Goal: Task Accomplishment & Management: Manage account settings

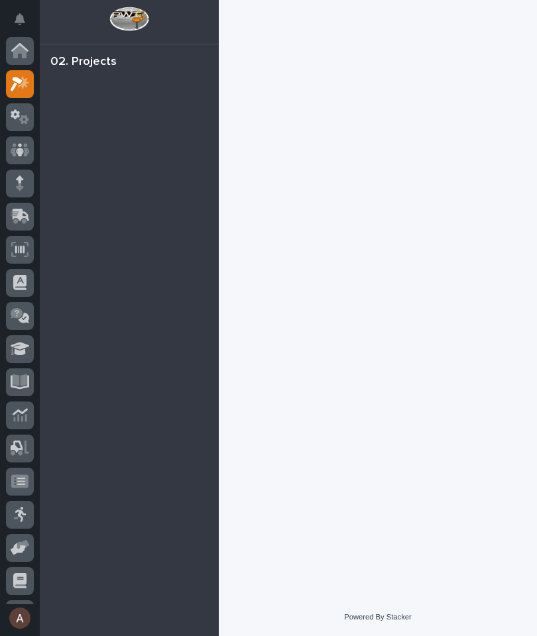
scroll to position [33, 0]
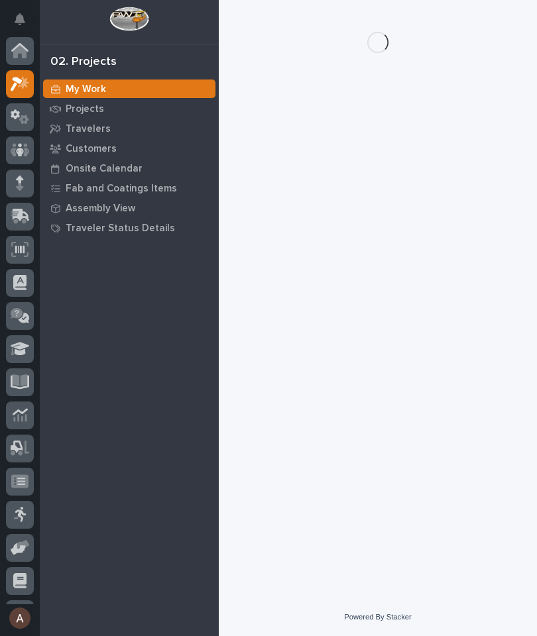
scroll to position [33, 0]
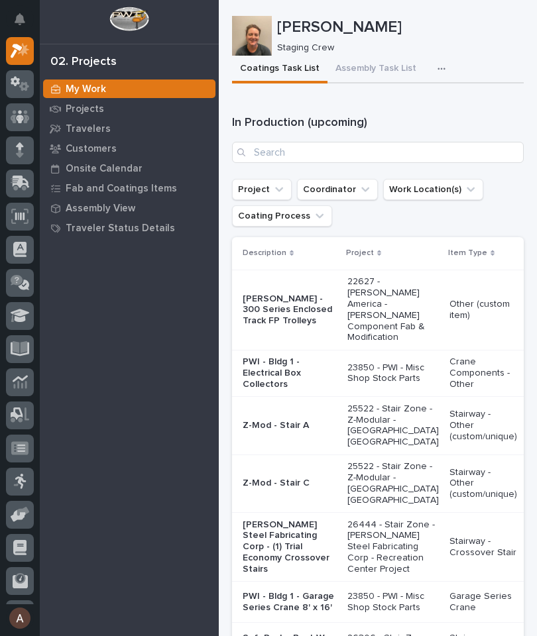
click at [437, 68] on icon "button" at bounding box center [441, 68] width 8 height 9
click at [409, 109] on span "Staging Task List" at bounding box center [398, 105] width 71 height 12
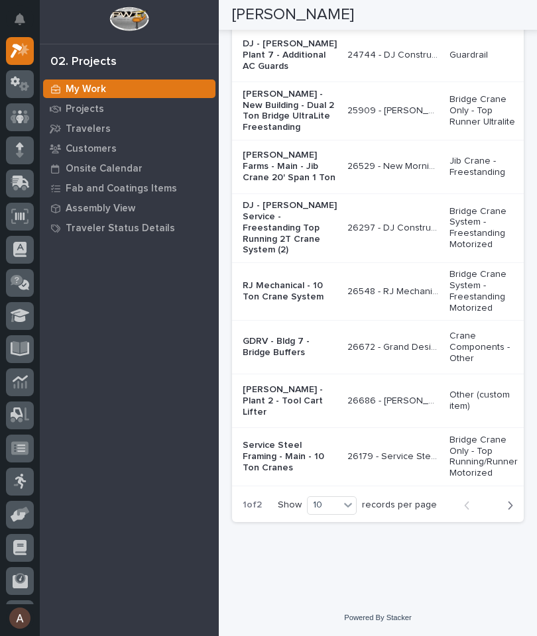
scroll to position [3288, 0]
click at [11, 186] on icon at bounding box center [20, 183] width 19 height 15
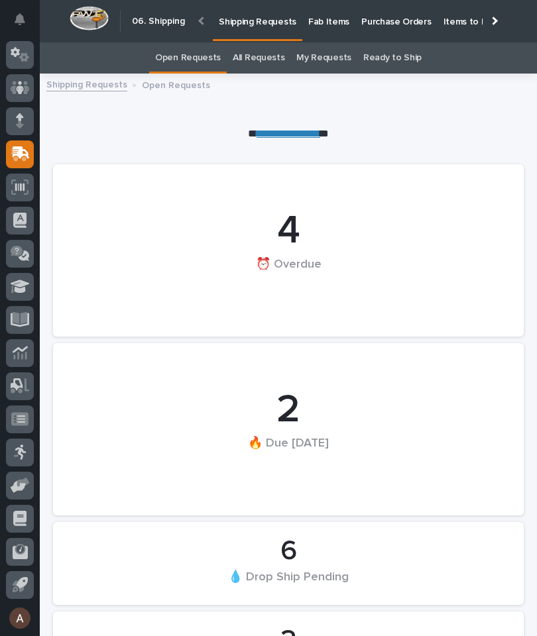
click at [498, 25] on div at bounding box center [492, 20] width 21 height 41
click at [349, 17] on p "Fab Items" at bounding box center [328, 14] width 41 height 28
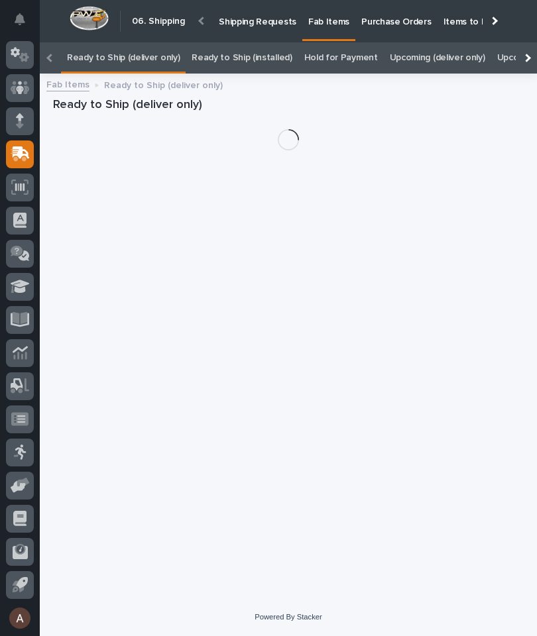
scroll to position [0, -93]
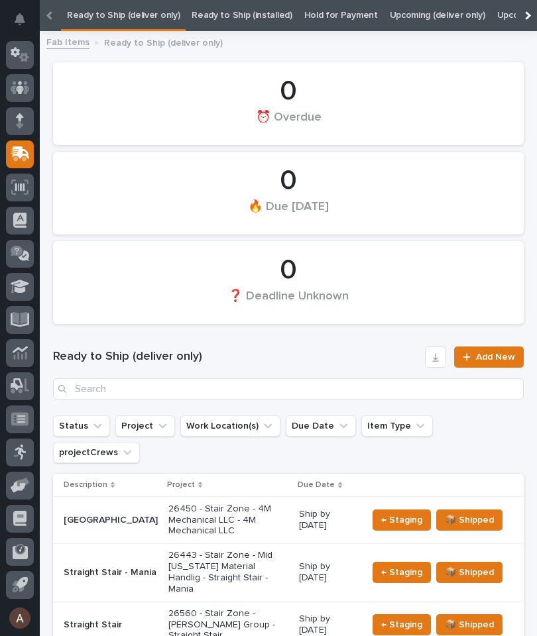
click at [533, 15] on div at bounding box center [526, 15] width 21 height 31
click at [504, 19] on link "All" at bounding box center [508, 15] width 9 height 31
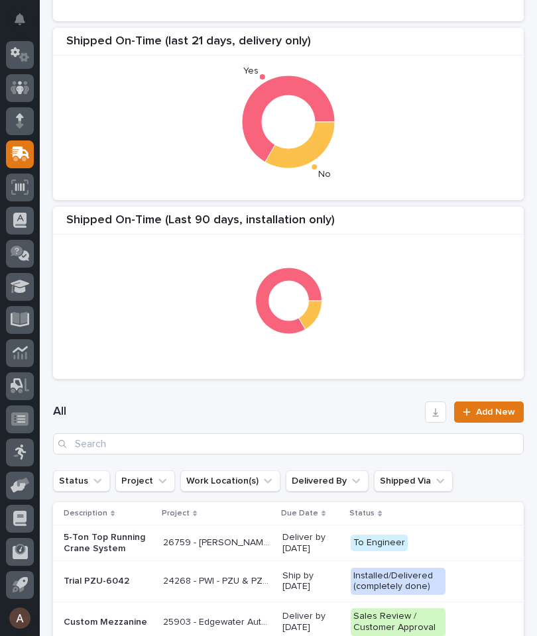
scroll to position [338, 0]
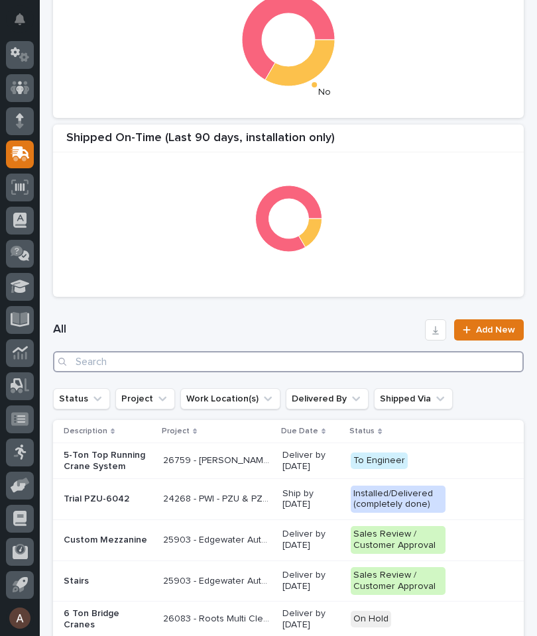
click at [393, 362] on input "Search" at bounding box center [288, 361] width 471 height 21
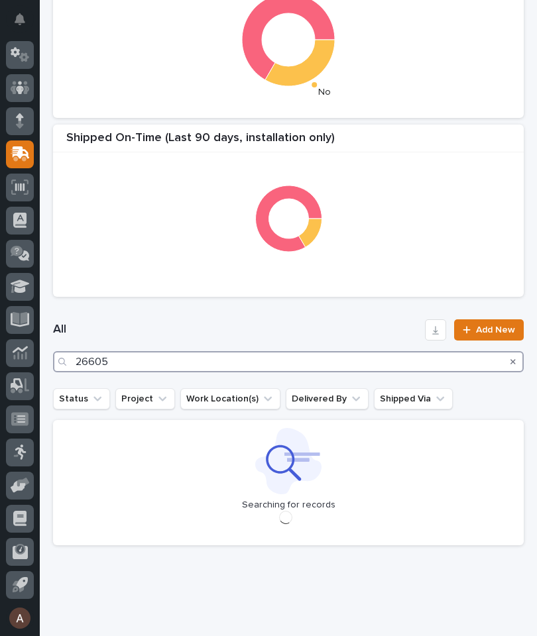
type input "26605"
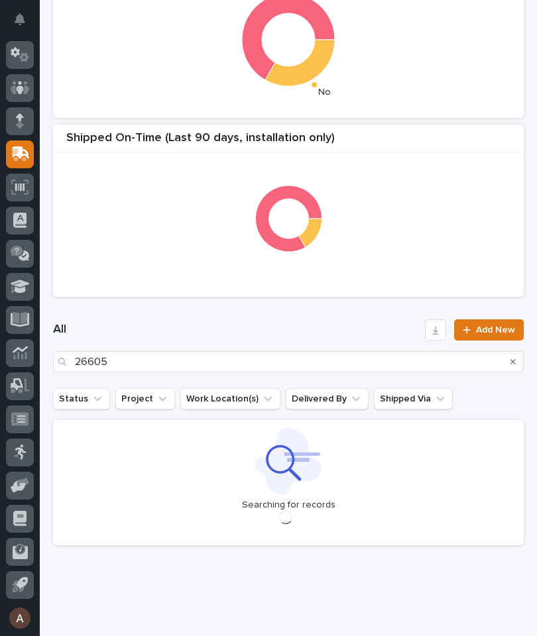
click at [332, 322] on h1 "All" at bounding box center [236, 330] width 366 height 16
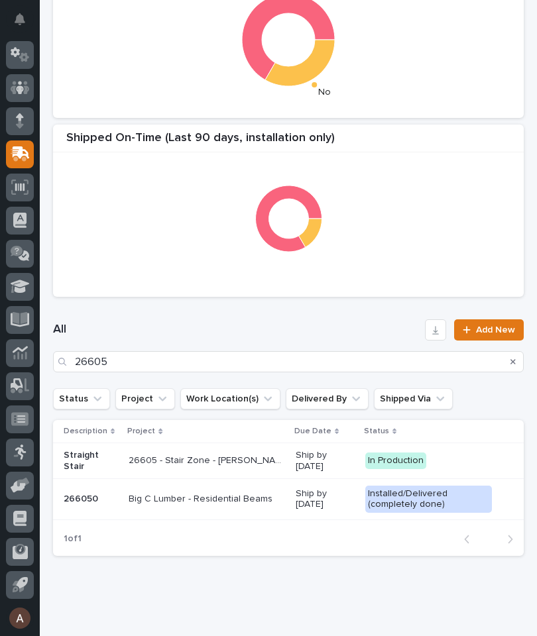
click at [78, 459] on p "Straight Stair" at bounding box center [91, 461] width 54 height 23
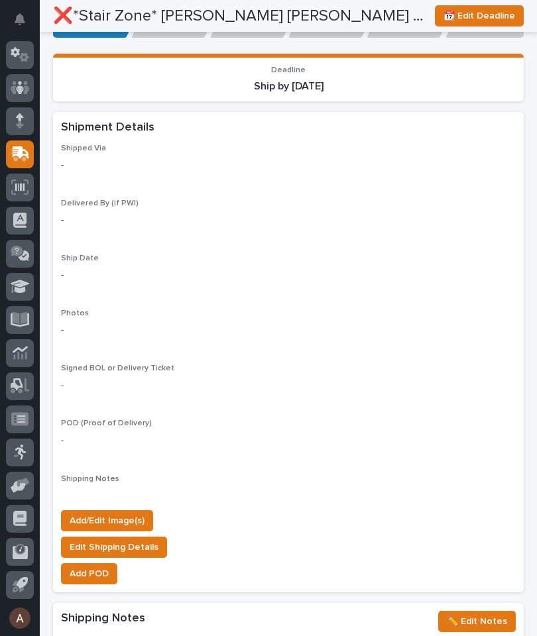
click at [122, 513] on span "Add/Edit Image(s)" at bounding box center [107, 521] width 75 height 16
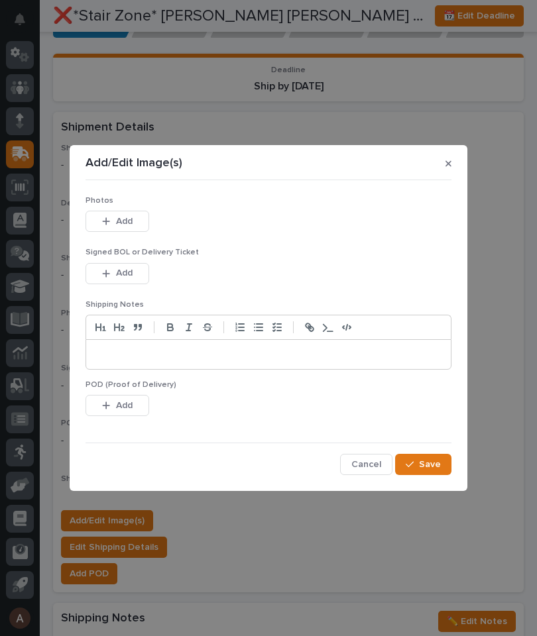
click at [129, 215] on button "Add" at bounding box center [117, 221] width 64 height 21
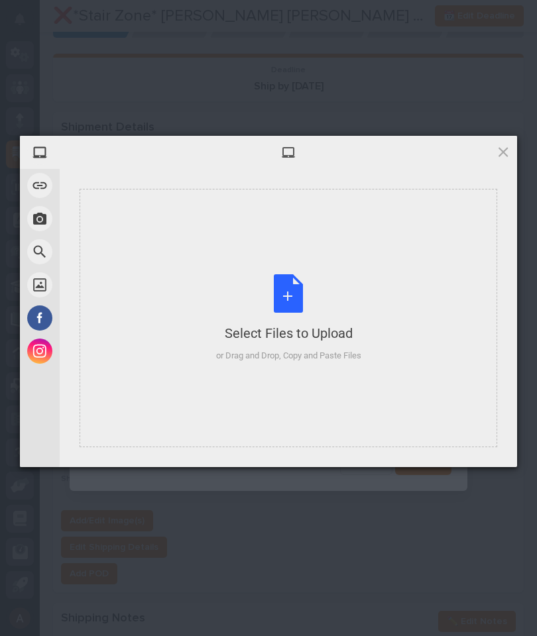
click at [361, 268] on div "Select Files to Upload or Drag and Drop, Copy and Paste Files" at bounding box center [288, 318] width 417 height 258
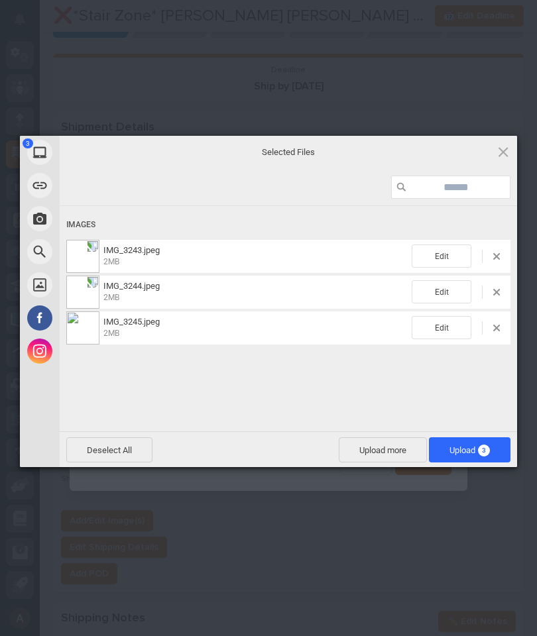
click at [484, 453] on span "3" at bounding box center [484, 451] width 12 height 12
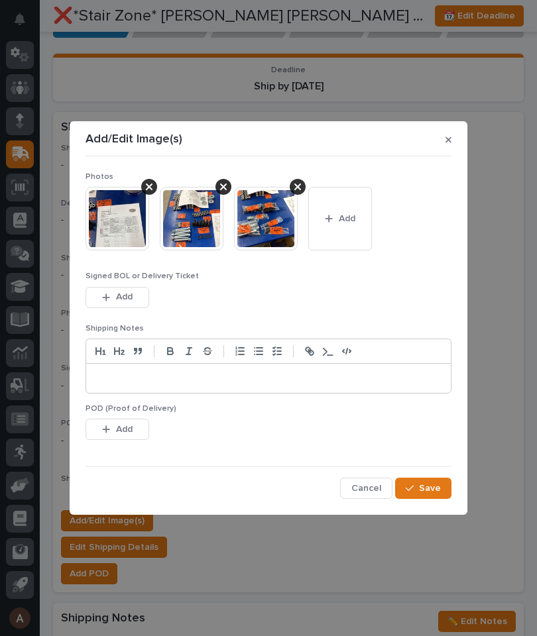
click at [433, 488] on span "Save" at bounding box center [430, 488] width 22 height 12
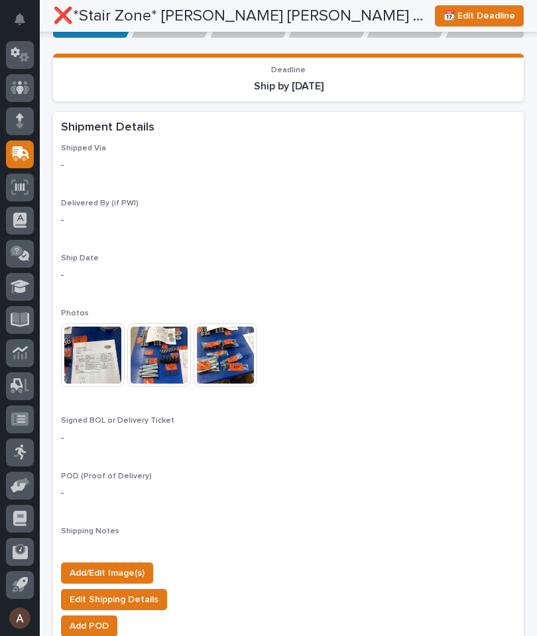
click at [21, 154] on icon at bounding box center [21, 152] width 17 height 13
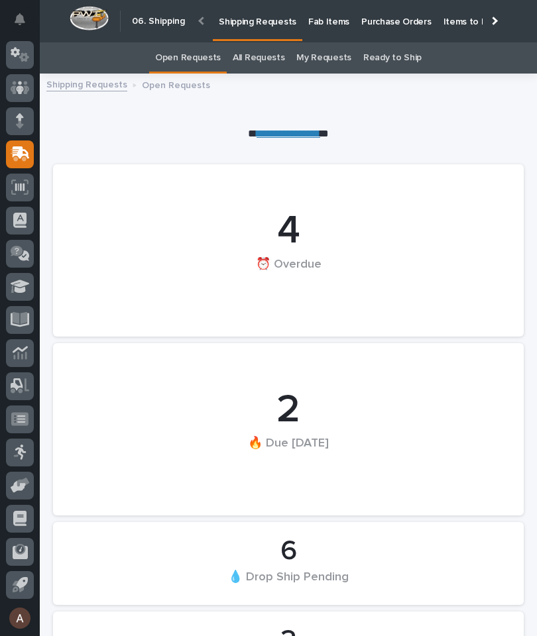
click at [496, 21] on div at bounding box center [493, 21] width 9 height 9
click at [349, 23] on p "Fab Items" at bounding box center [328, 14] width 41 height 28
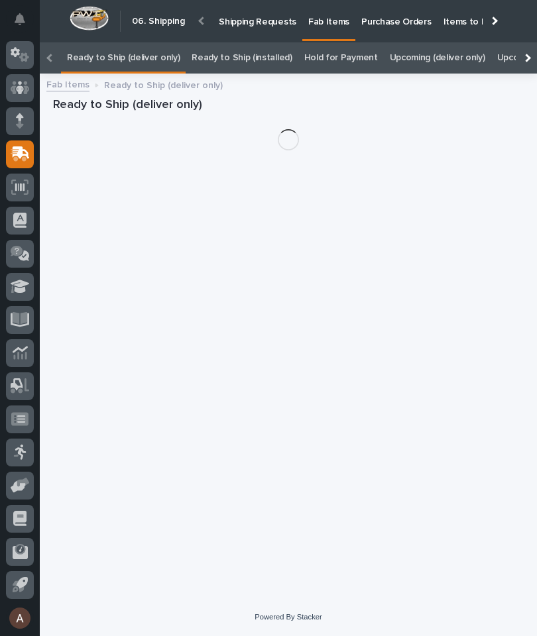
scroll to position [0, -167]
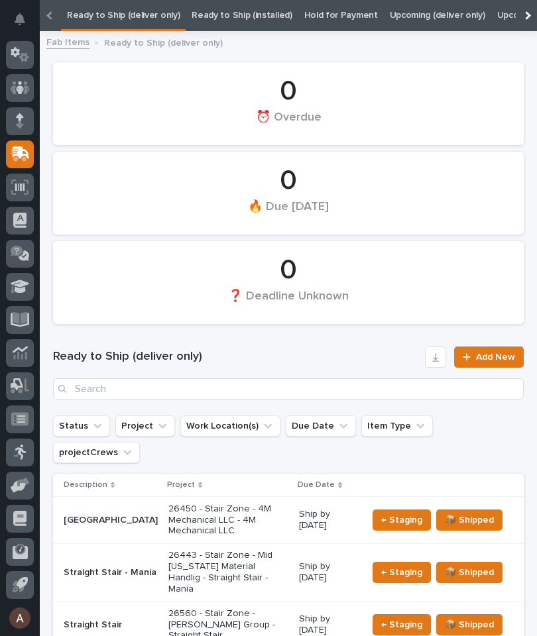
click at [529, 11] on div at bounding box center [526, 15] width 21 height 31
click at [504, 17] on link "All" at bounding box center [508, 15] width 9 height 31
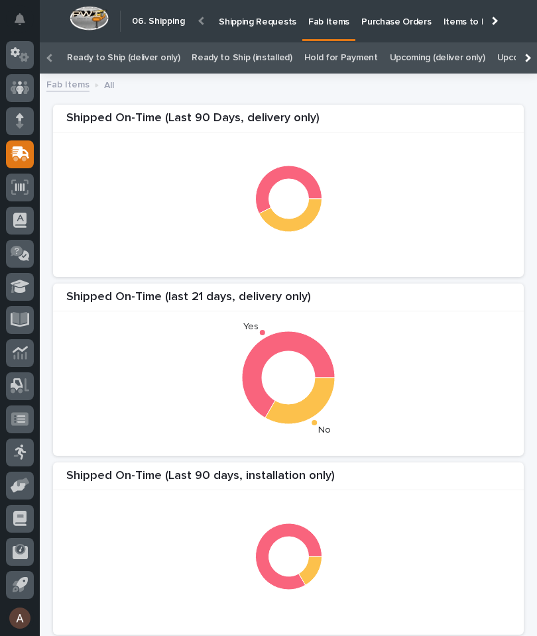
click at [528, 58] on div at bounding box center [526, 58] width 9 height 9
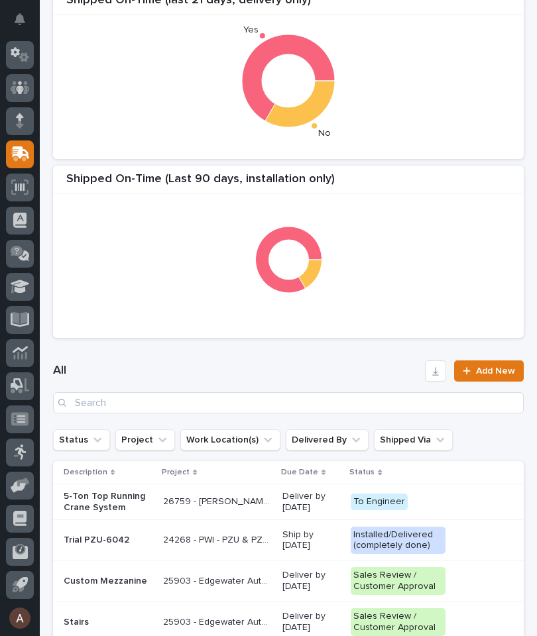
scroll to position [292, 0]
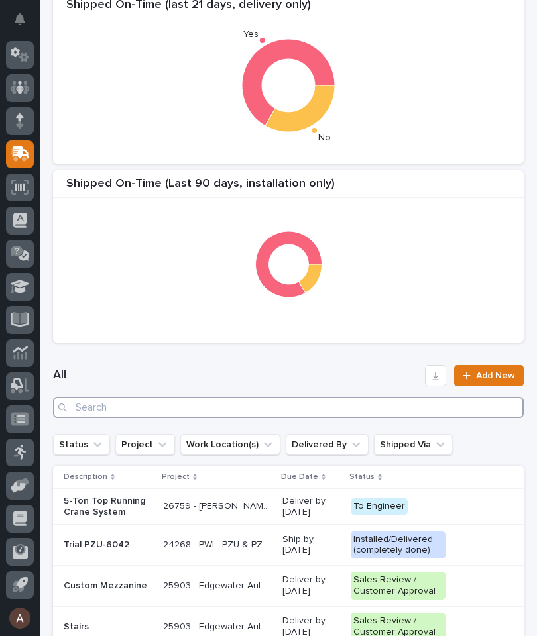
click at [266, 408] on input "Search" at bounding box center [288, 407] width 471 height 21
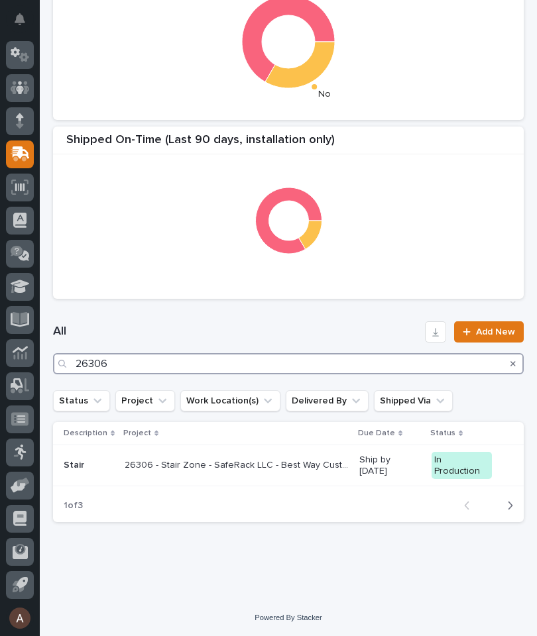
scroll to position [335, 0]
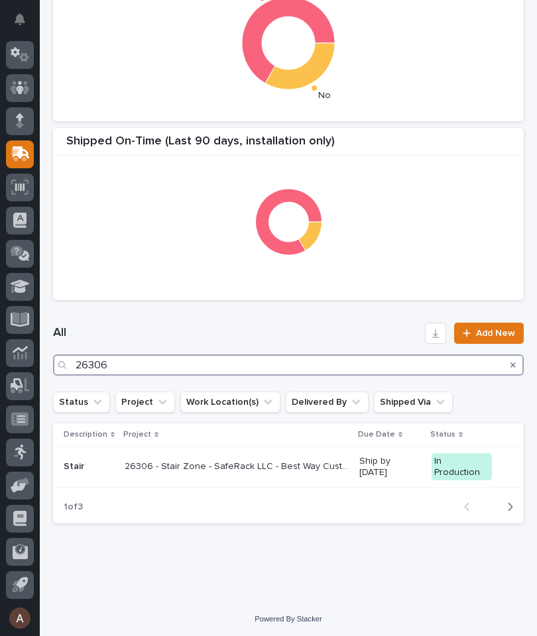
type input "26306"
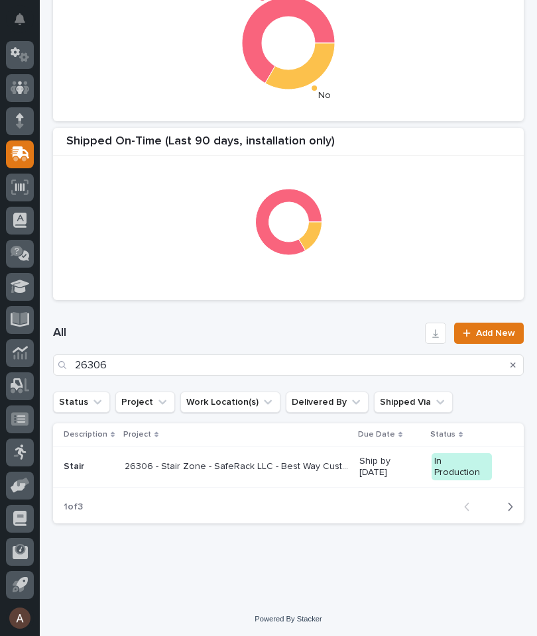
click at [277, 327] on h1 "All" at bounding box center [236, 333] width 366 height 16
click at [82, 472] on div "Stair" at bounding box center [89, 467] width 50 height 22
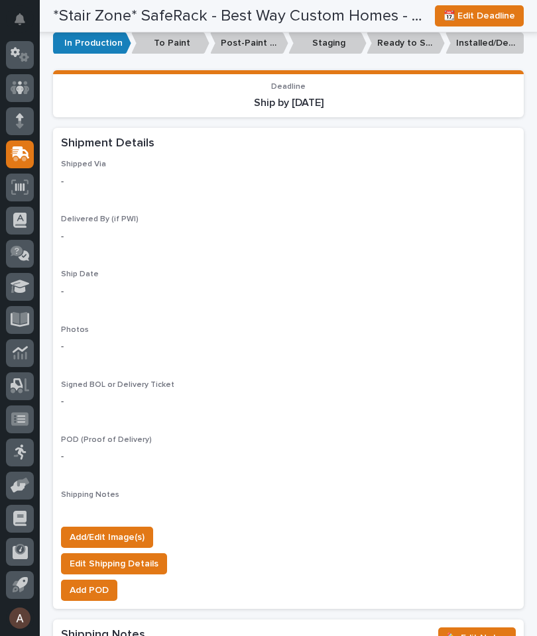
scroll to position [1039, 0]
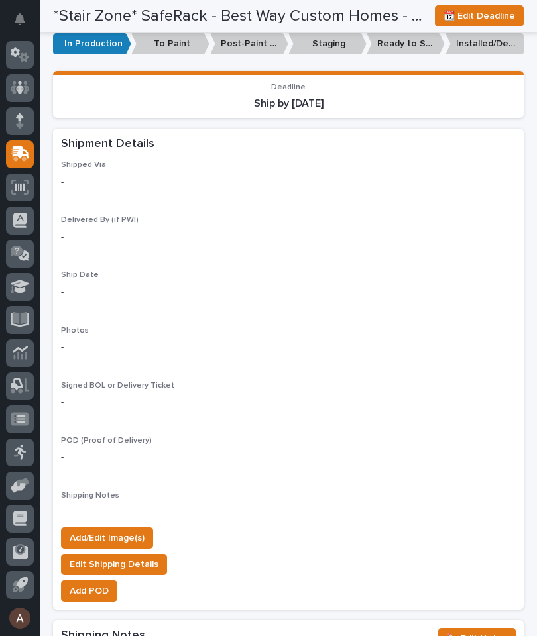
click at [133, 530] on span "Add/Edit Image(s)" at bounding box center [107, 538] width 75 height 16
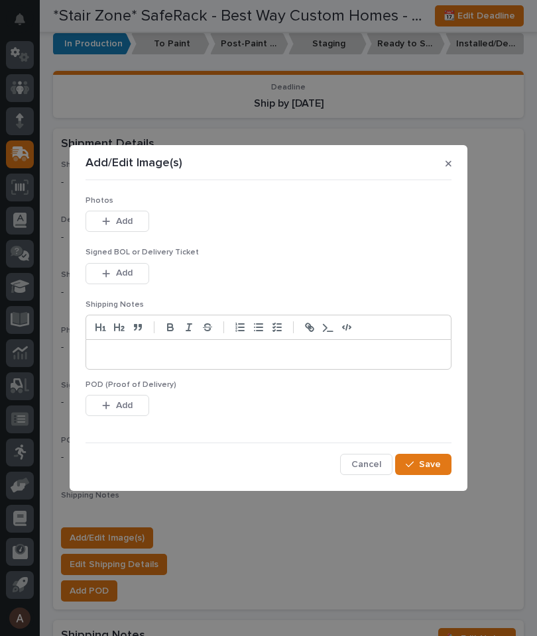
click at [136, 218] on button "Add" at bounding box center [117, 221] width 64 height 21
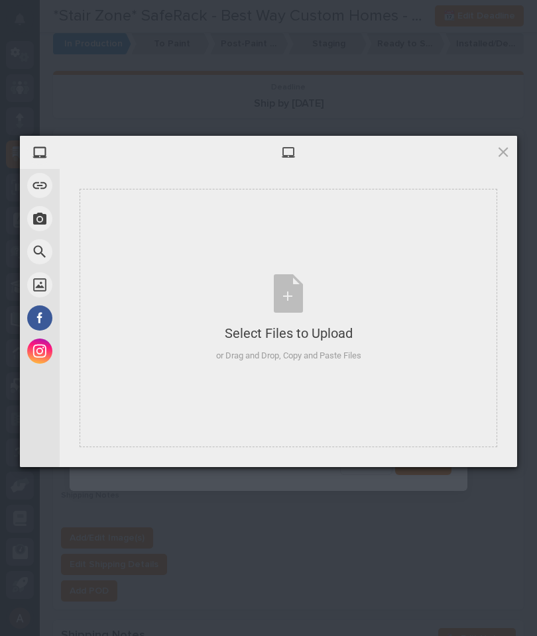
click at [369, 262] on div "Select Files to Upload or Drag and Drop, Copy and Paste Files" at bounding box center [288, 318] width 417 height 258
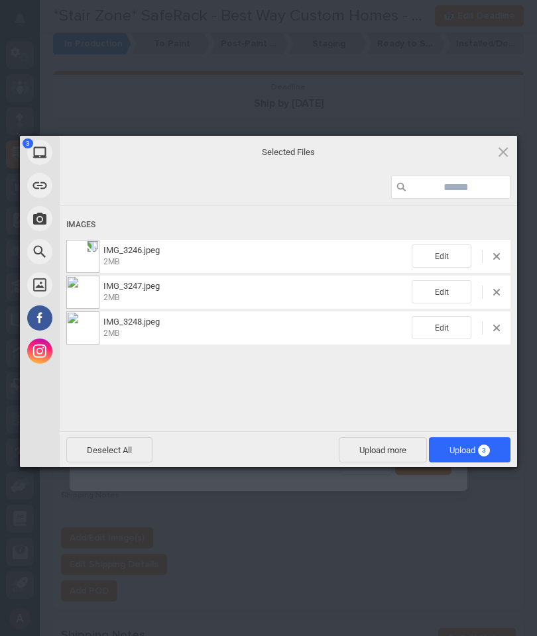
click at [488, 454] on span "3" at bounding box center [484, 451] width 12 height 12
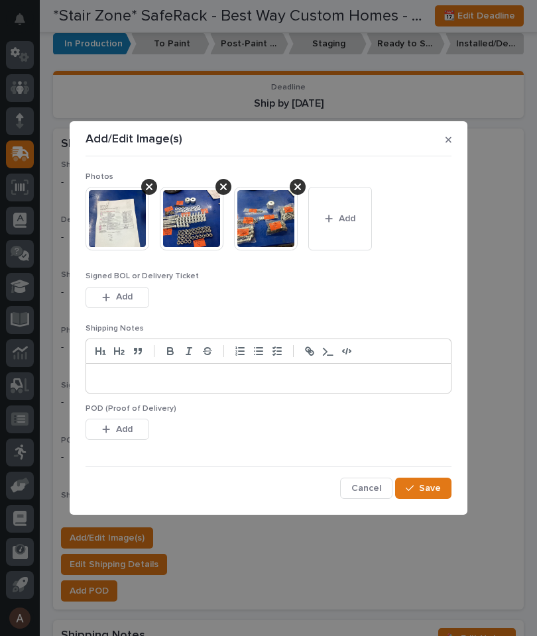
click at [421, 478] on button "Save" at bounding box center [423, 488] width 56 height 21
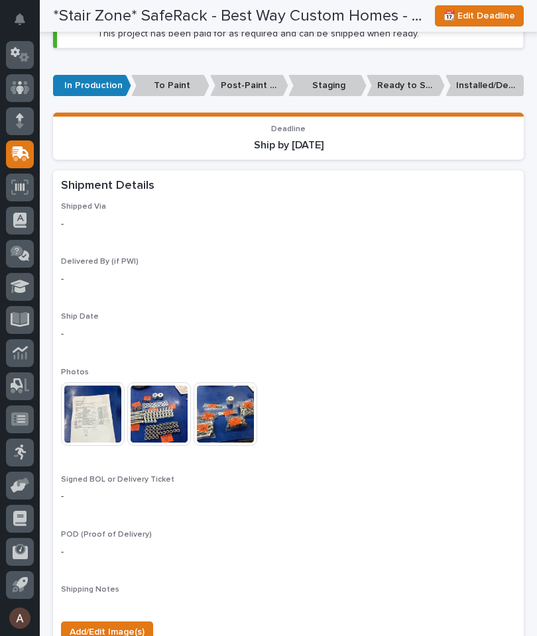
scroll to position [1003, 0]
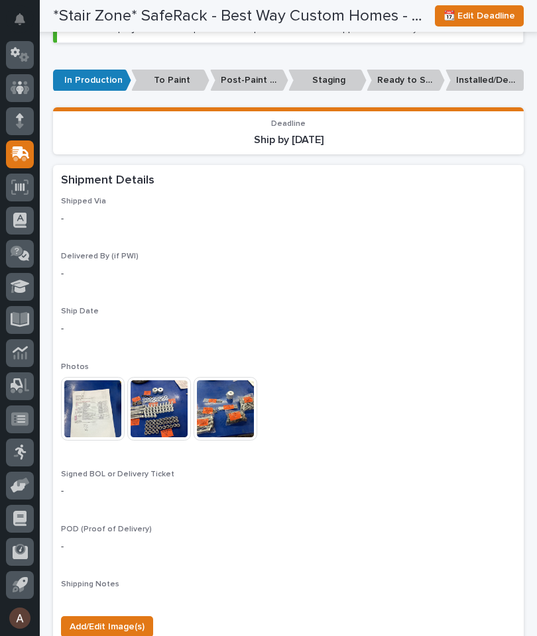
click at [22, 156] on icon at bounding box center [21, 152] width 17 height 13
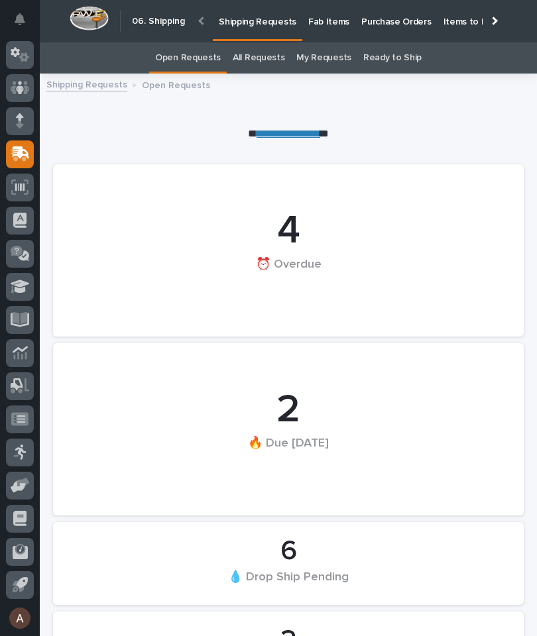
click at [502, 13] on div at bounding box center [492, 20] width 21 height 41
click at [349, 22] on p "Fab Items" at bounding box center [328, 14] width 41 height 28
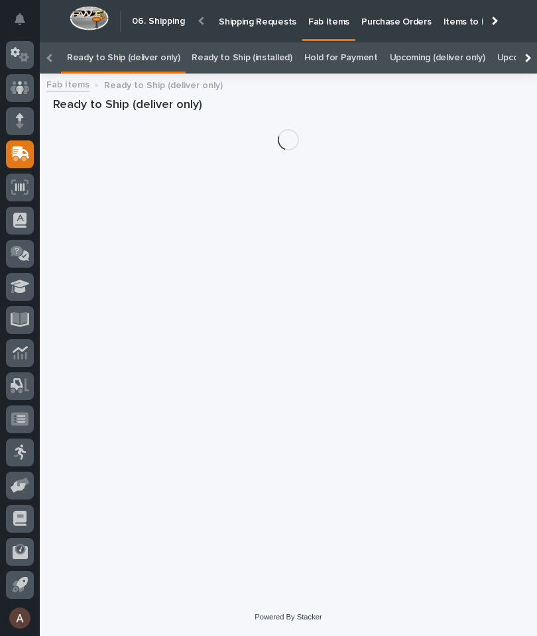
scroll to position [0, -167]
click at [519, 42] on div at bounding box center [526, 57] width 21 height 31
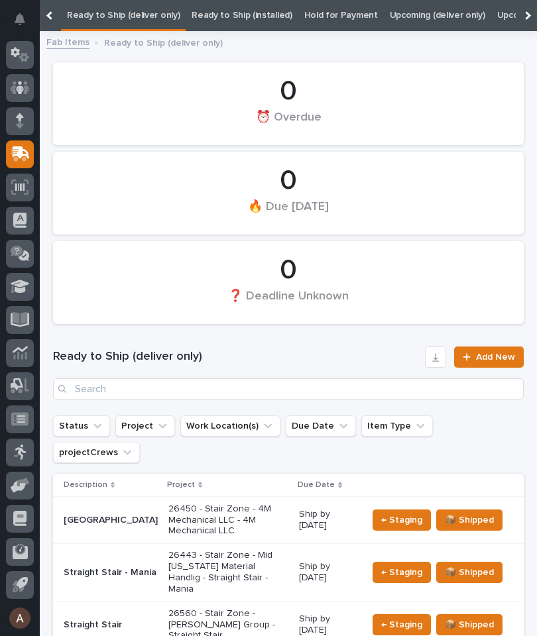
scroll to position [0, 134]
click at [504, 5] on link "All" at bounding box center [508, 15] width 9 height 31
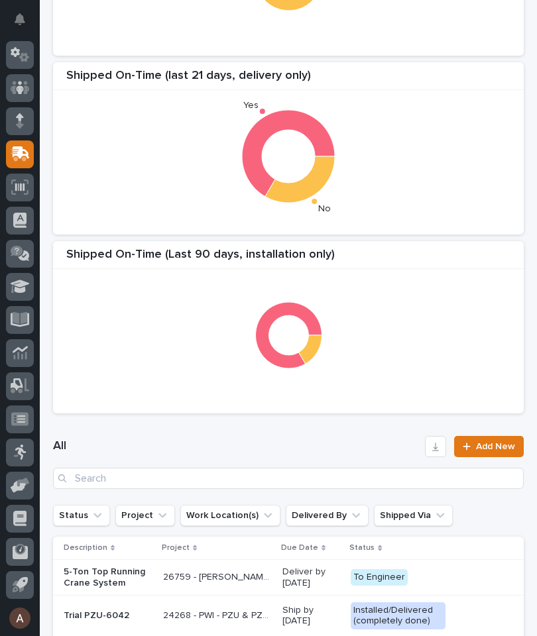
scroll to position [223, 0]
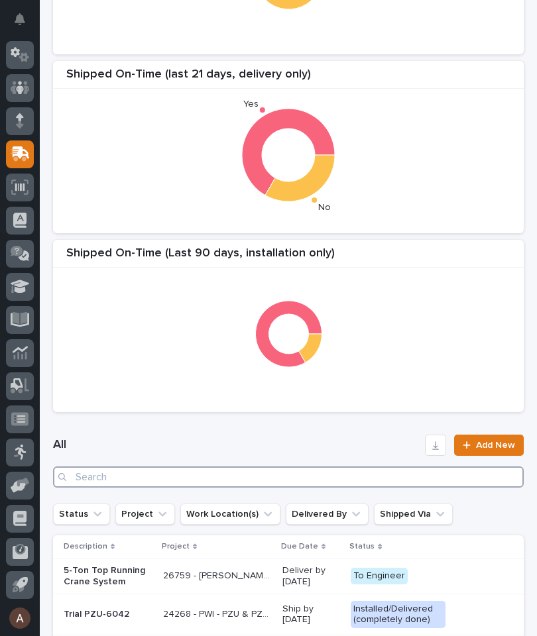
click at [278, 482] on input "Search" at bounding box center [288, 477] width 471 height 21
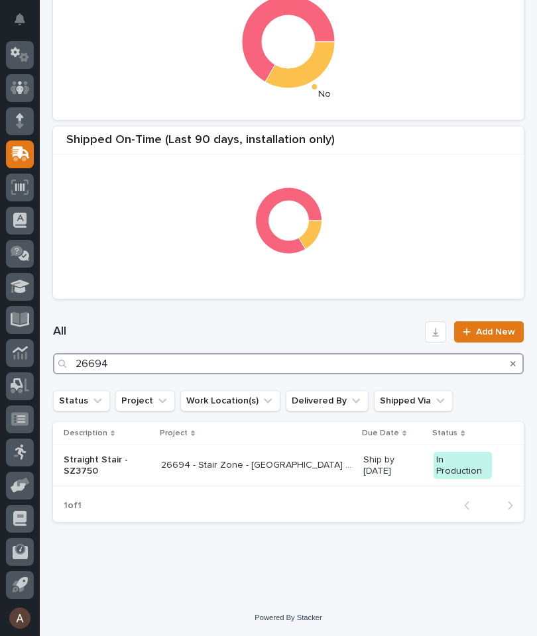
scroll to position [335, 0]
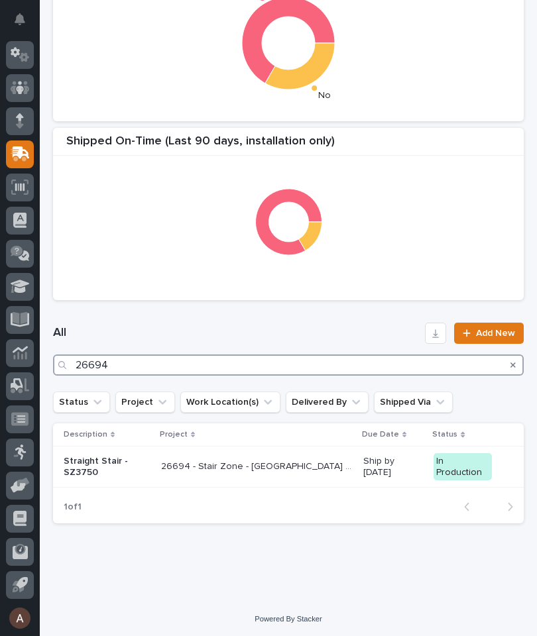
type input "26694"
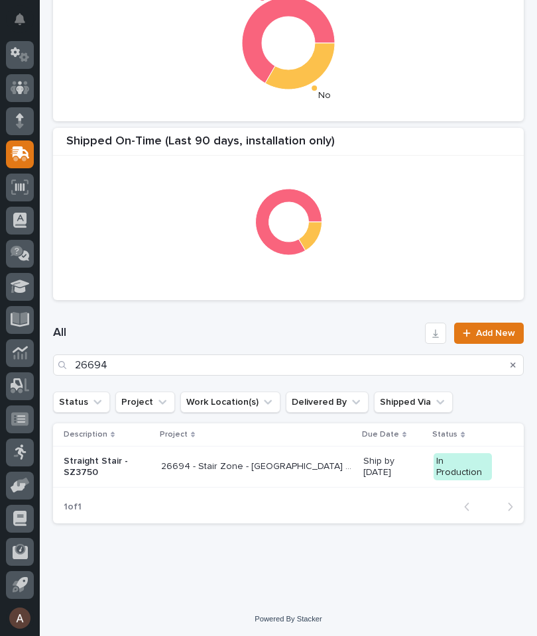
click at [332, 323] on div "All 26694 Add New" at bounding box center [288, 349] width 471 height 53
click at [106, 474] on p "Straight Stair - SZ3750" at bounding box center [107, 467] width 87 height 23
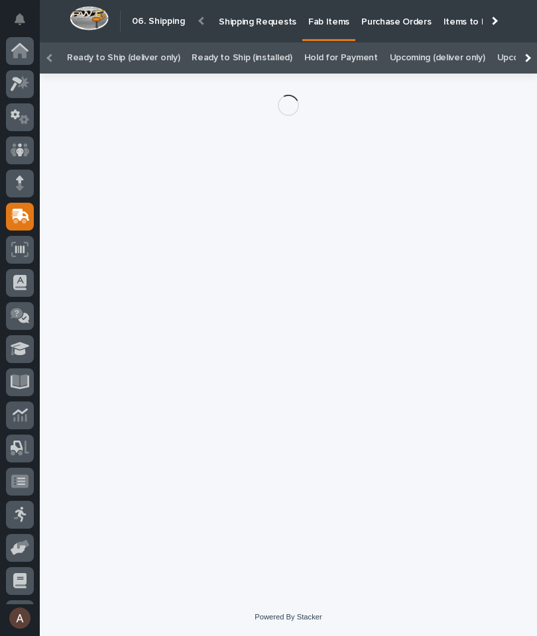
scroll to position [62, 0]
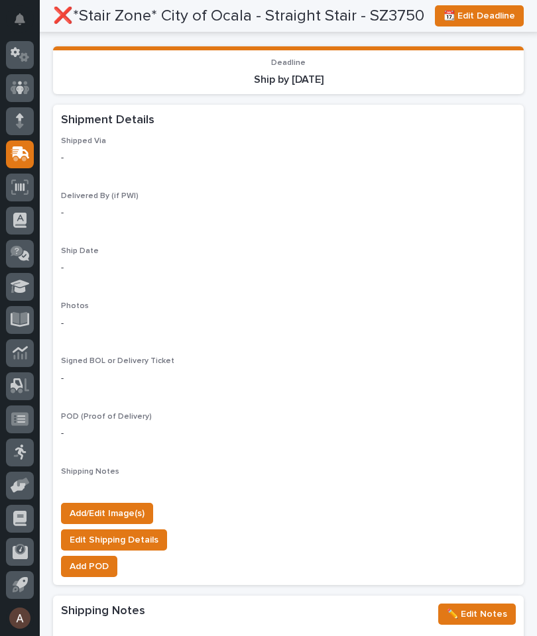
click at [140, 508] on button "Add/Edit Image(s)" at bounding box center [107, 513] width 92 height 21
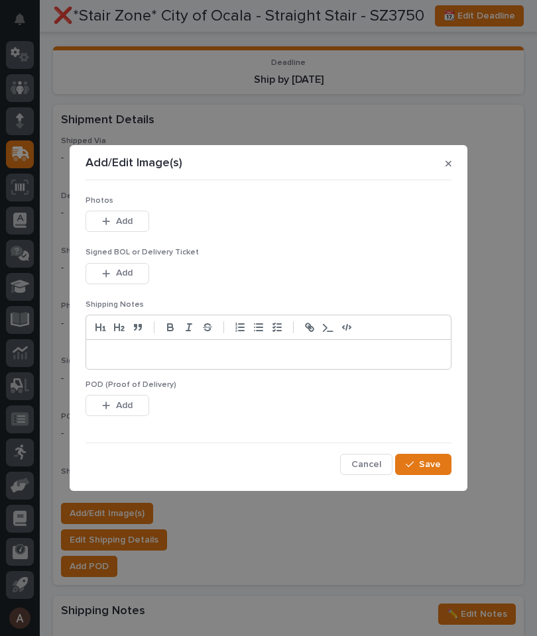
click at [139, 223] on button "Add" at bounding box center [117, 221] width 64 height 21
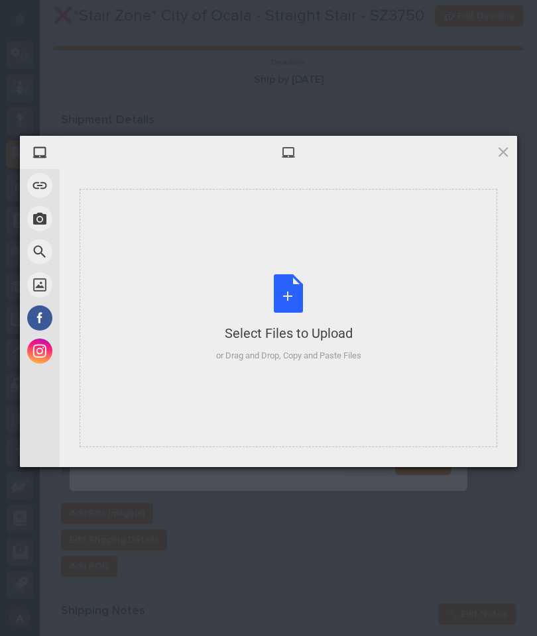
click at [388, 297] on div "Select Files to Upload or Drag and Drop, Copy and Paste Files" at bounding box center [288, 318] width 417 height 258
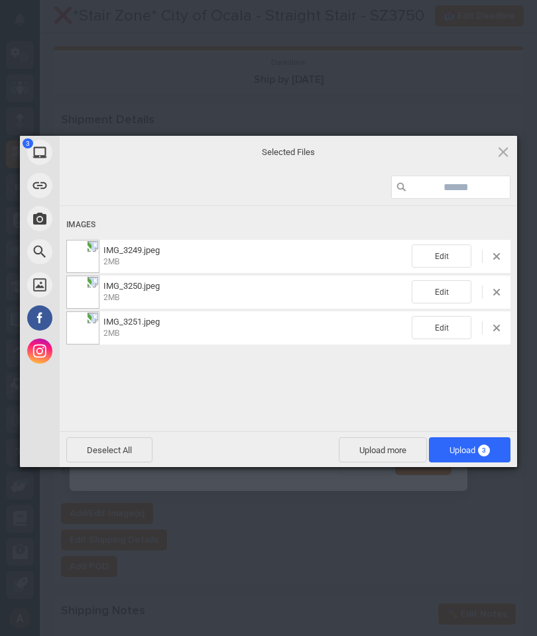
click at [485, 447] on span "3" at bounding box center [484, 451] width 12 height 12
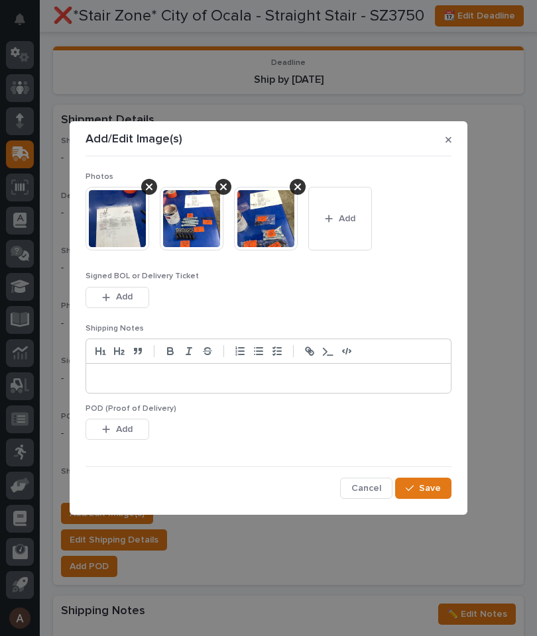
click at [431, 487] on span "Save" at bounding box center [430, 488] width 22 height 12
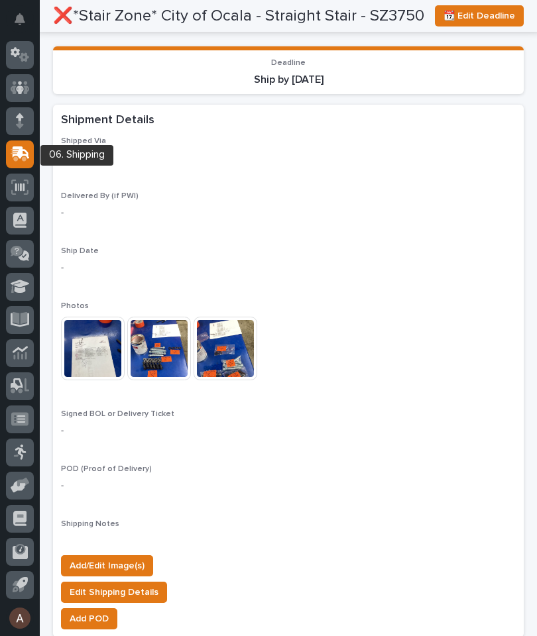
click at [23, 166] on div at bounding box center [20, 154] width 28 height 28
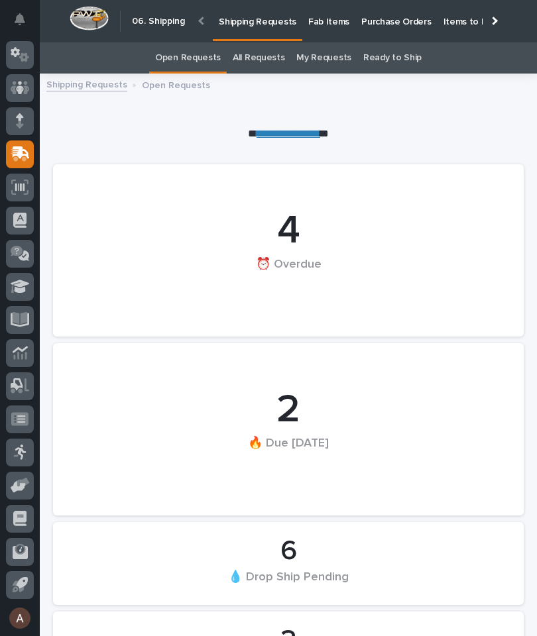
click at [488, 24] on div at bounding box center [492, 20] width 21 height 41
click at [349, 22] on p "Fab Items" at bounding box center [328, 14] width 41 height 28
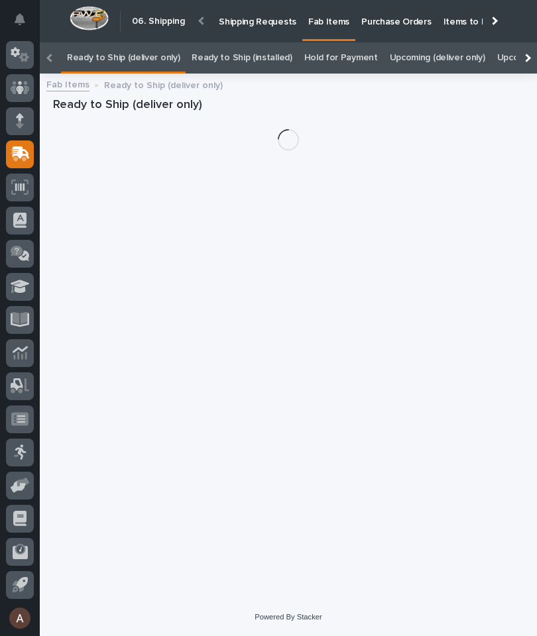
scroll to position [0, -167]
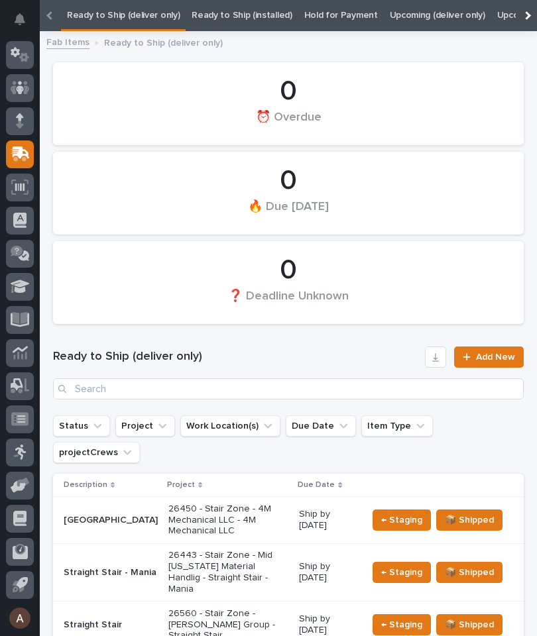
click at [528, 13] on div at bounding box center [526, 15] width 21 height 31
click at [504, 13] on link "All" at bounding box center [508, 15] width 9 height 31
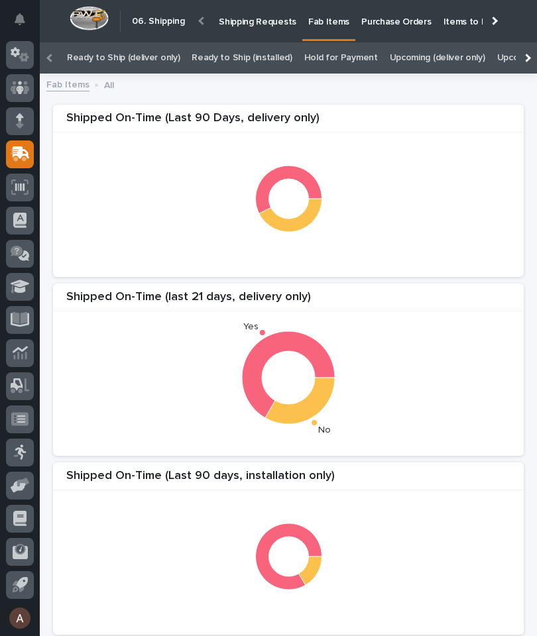
click at [532, 56] on div at bounding box center [526, 57] width 21 height 31
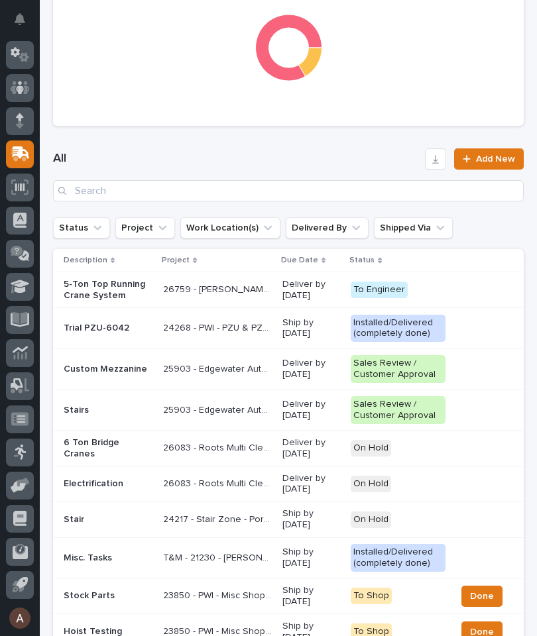
scroll to position [511, 0]
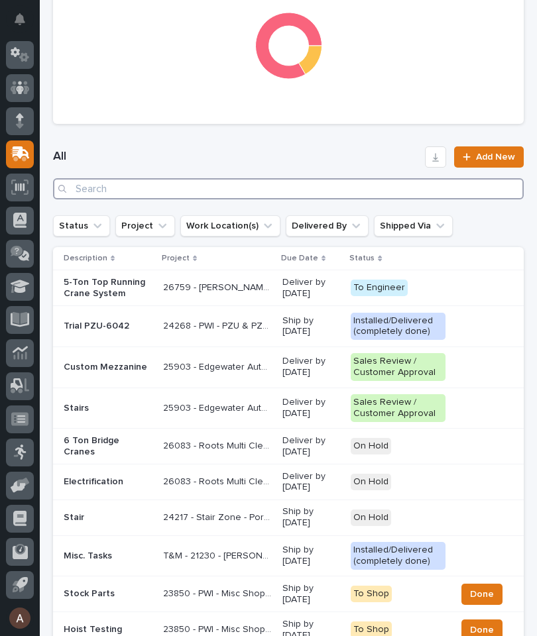
click at [336, 181] on input "Search" at bounding box center [288, 188] width 471 height 21
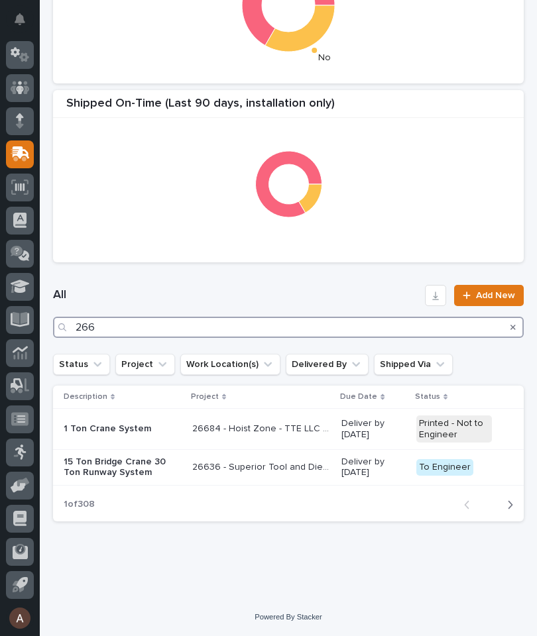
scroll to position [369, 0]
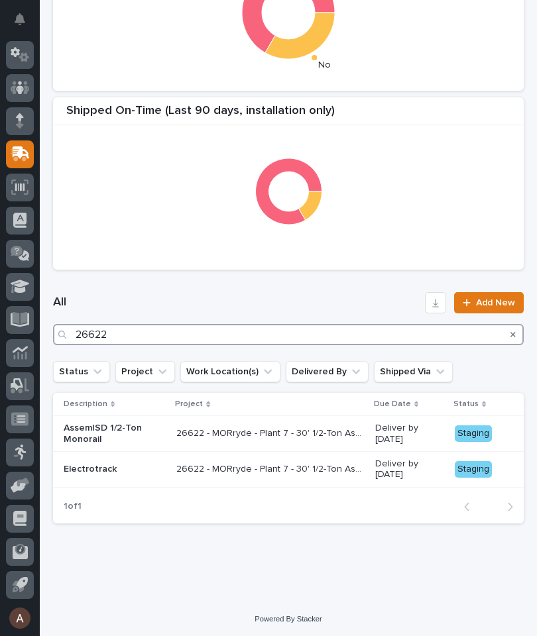
scroll to position [364, 0]
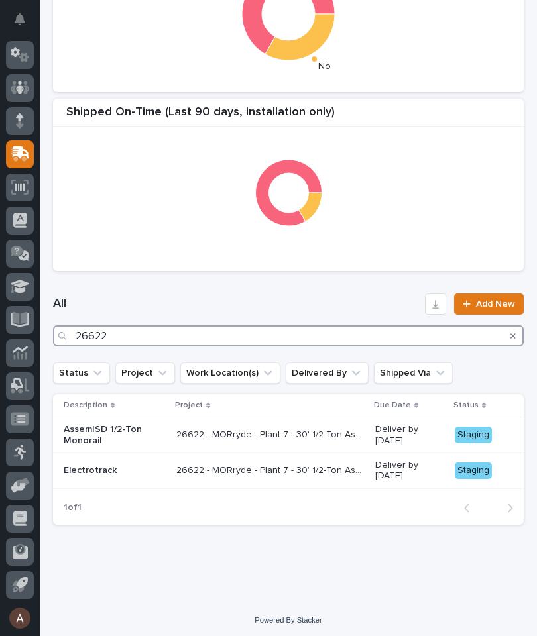
type input "26622"
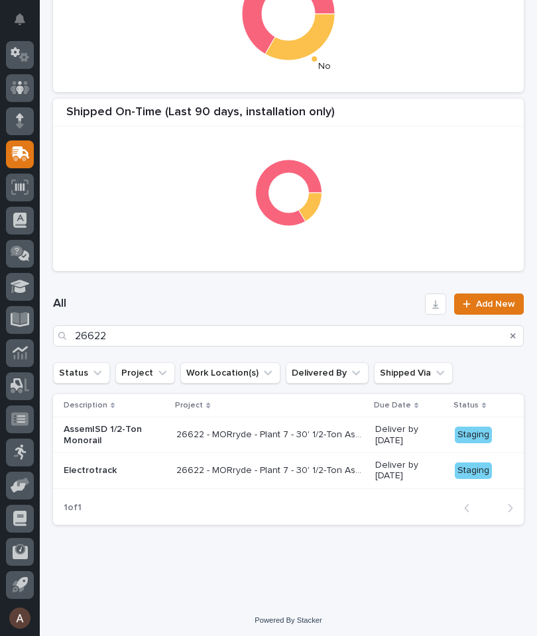
click at [325, 301] on h1 "All" at bounding box center [236, 304] width 366 height 16
click at [140, 429] on p "AssemISD 1/2-Ton Monorail" at bounding box center [115, 435] width 102 height 23
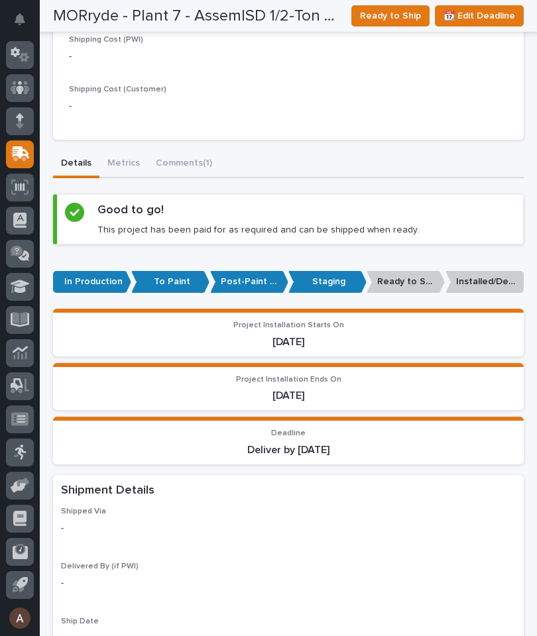
scroll to position [698, 0]
click at [91, 271] on p "In Production" at bounding box center [92, 282] width 78 height 22
click at [86, 271] on p "In Production" at bounding box center [92, 282] width 78 height 22
click at [86, 272] on p "In Production" at bounding box center [92, 282] width 78 height 22
click at [96, 271] on p "In Production" at bounding box center [92, 282] width 78 height 22
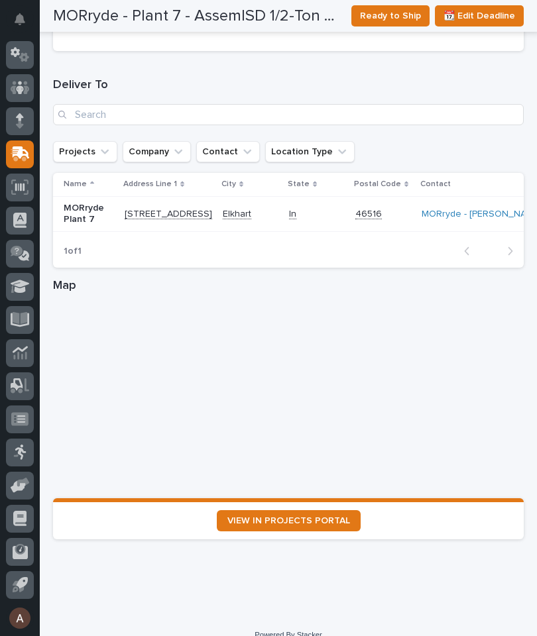
scroll to position [1700, 0]
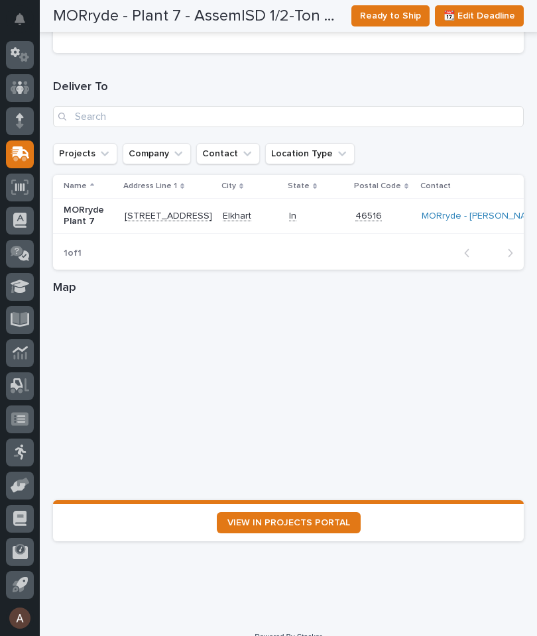
click at [309, 518] on span "VIEW IN PROJECTS PORTAL" at bounding box center [288, 522] width 123 height 9
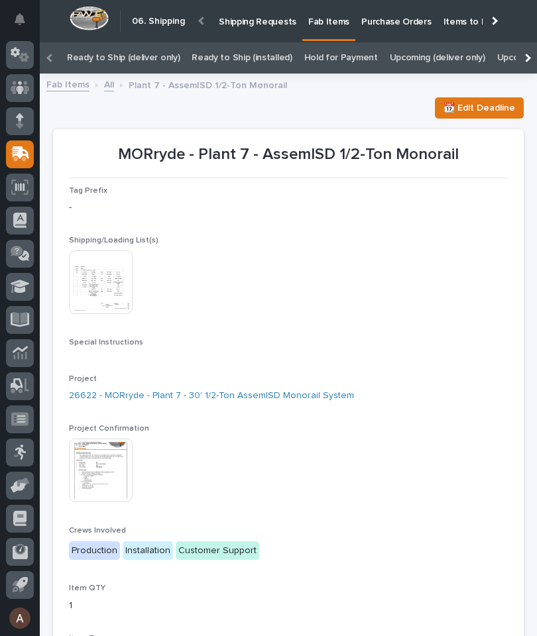
scroll to position [0, 0]
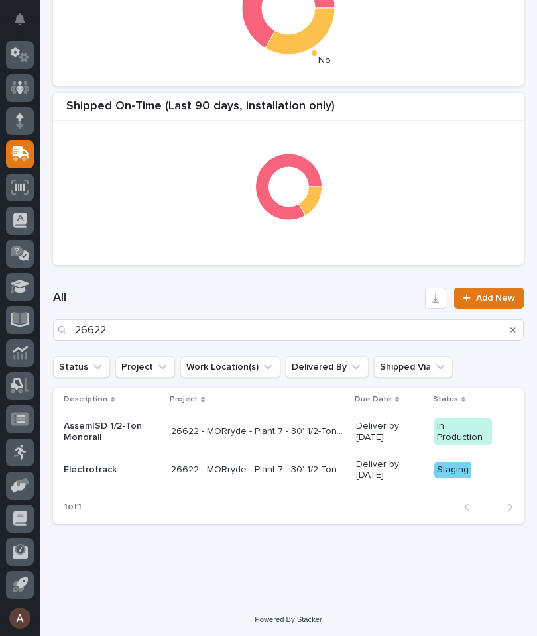
scroll to position [369, 0]
click at [86, 469] on p "Electrotrack" at bounding box center [112, 470] width 97 height 11
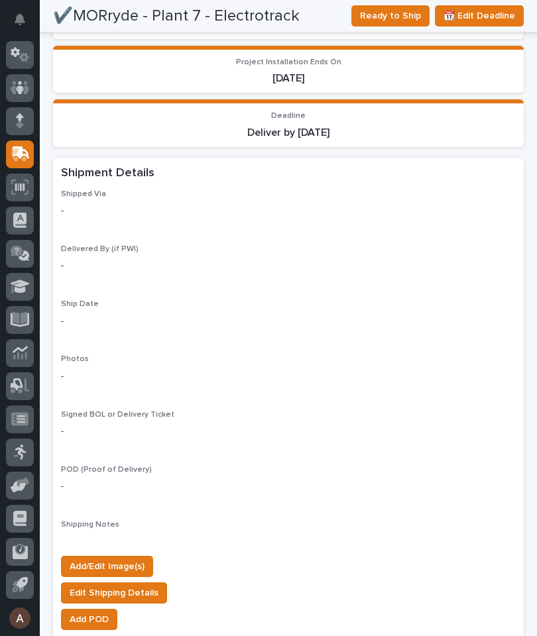
scroll to position [1019, 0]
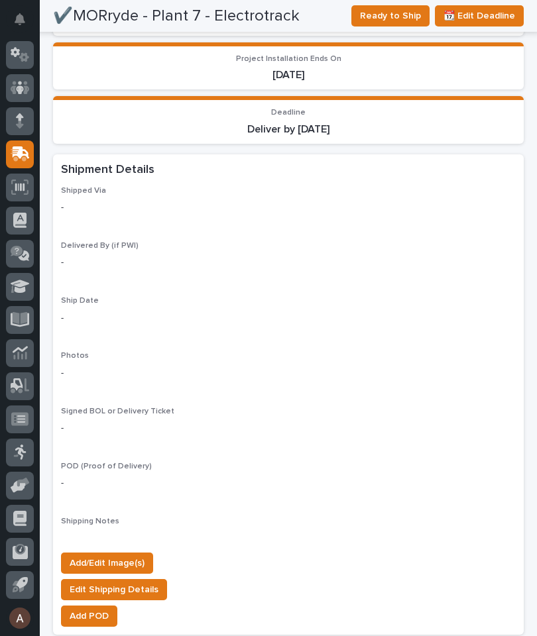
click at [127, 555] on span "Add/Edit Image(s)" at bounding box center [107, 563] width 75 height 16
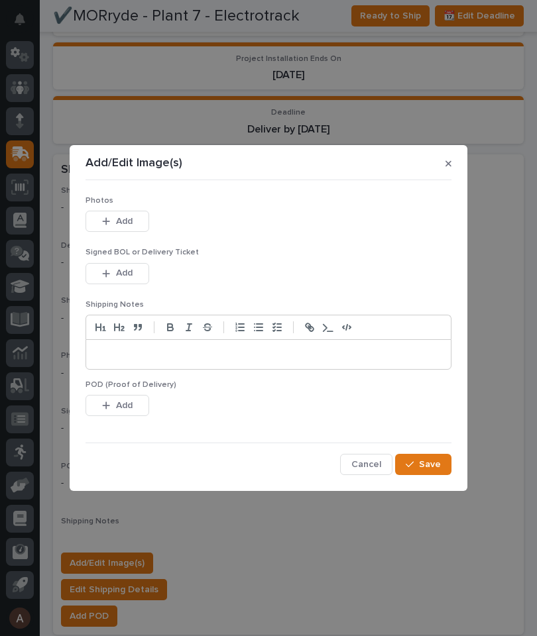
click at [131, 218] on span "Add" at bounding box center [124, 221] width 17 height 12
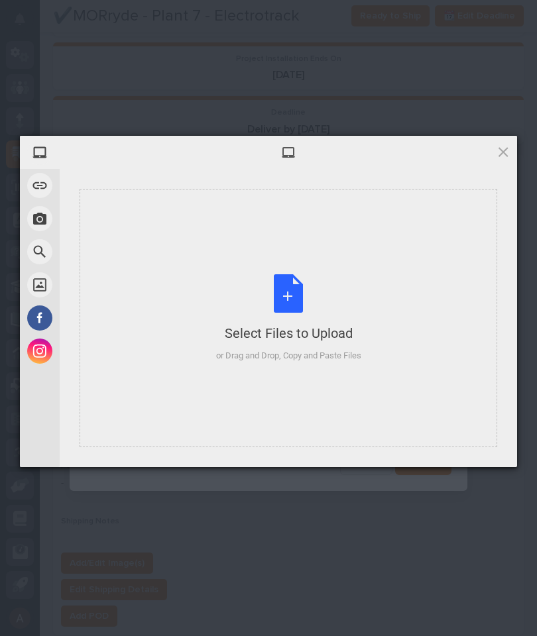
click at [419, 239] on div "Select Files to Upload or Drag and Drop, Copy and Paste Files" at bounding box center [288, 318] width 417 height 258
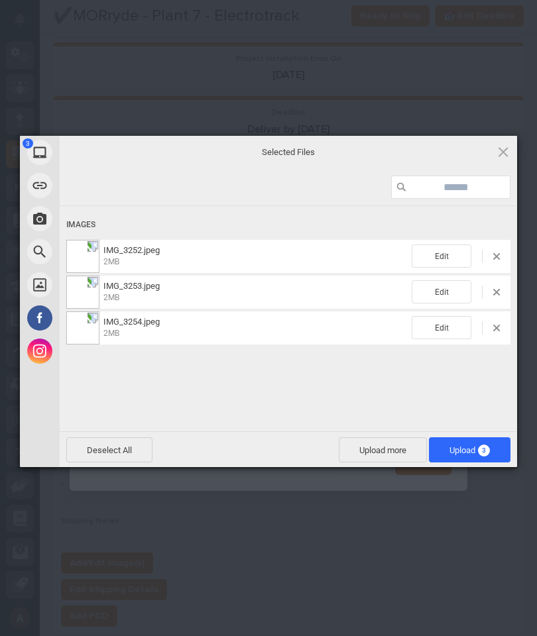
click at [488, 441] on span "Upload 3" at bounding box center [470, 449] width 82 height 25
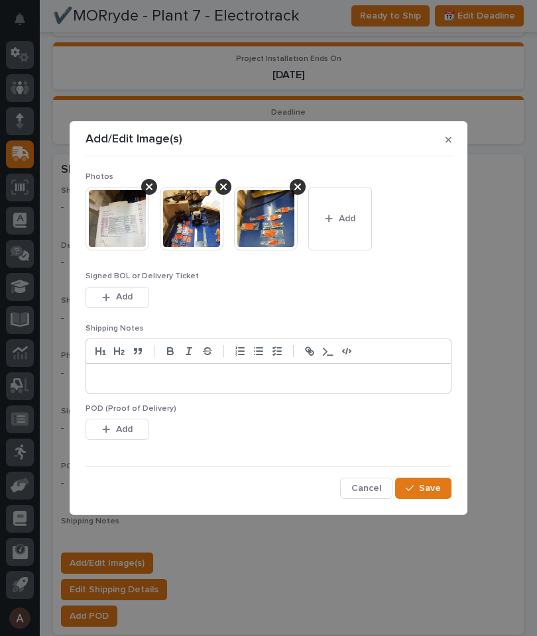
click at [450, 490] on button "Save" at bounding box center [423, 488] width 56 height 21
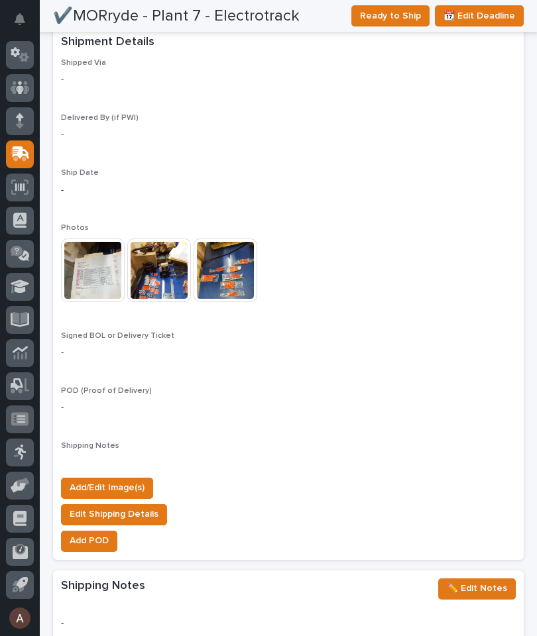
scroll to position [1178, 0]
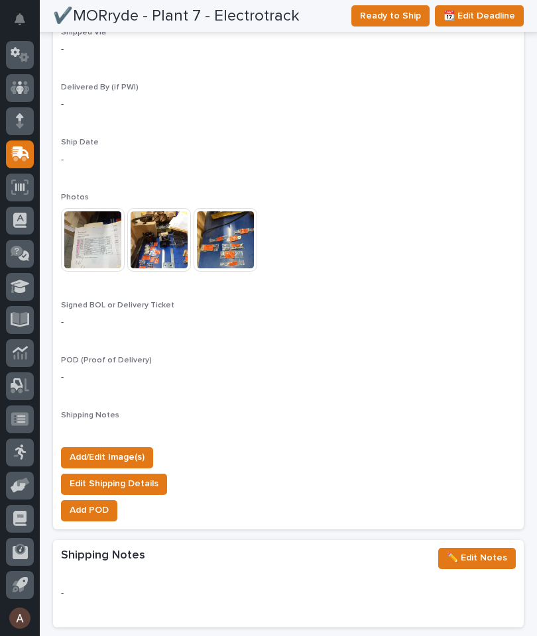
click at [109, 449] on span "Add/Edit Image(s)" at bounding box center [107, 457] width 75 height 16
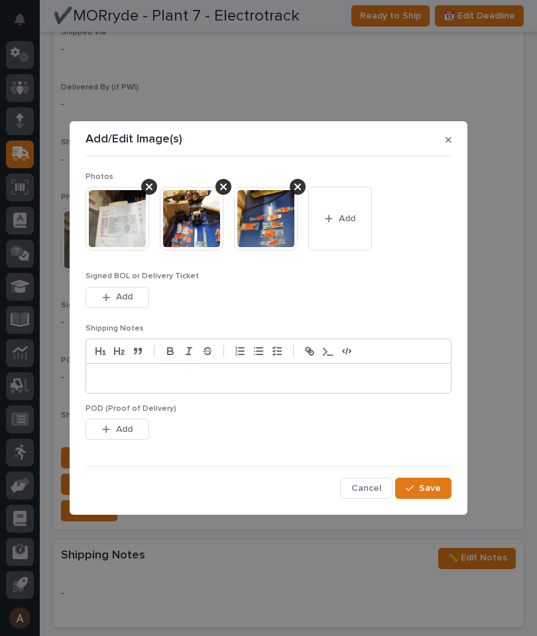
click at [339, 209] on button "Add" at bounding box center [340, 219] width 64 height 64
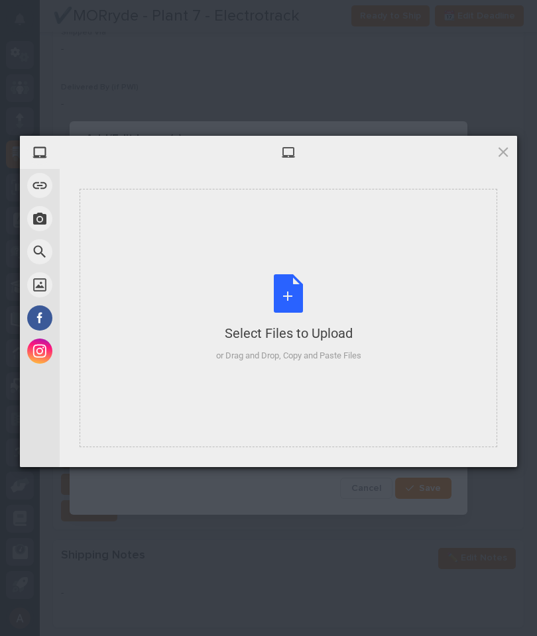
click at [414, 271] on div "Select Files to Upload or Drag and Drop, Copy and Paste Files" at bounding box center [288, 318] width 417 height 258
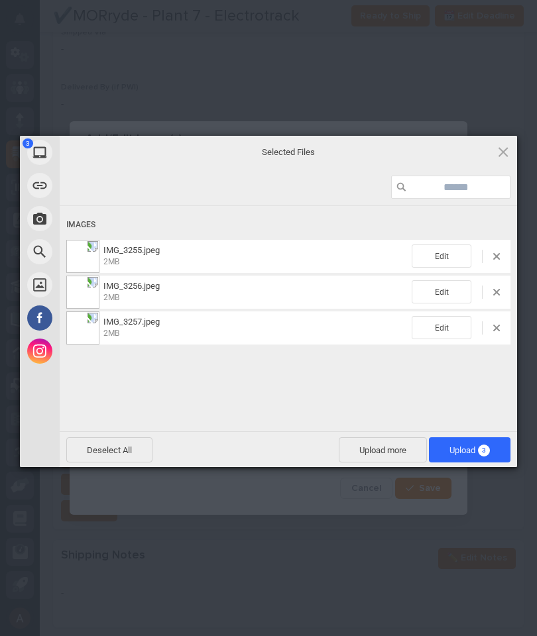
click at [486, 445] on span "3" at bounding box center [484, 451] width 12 height 12
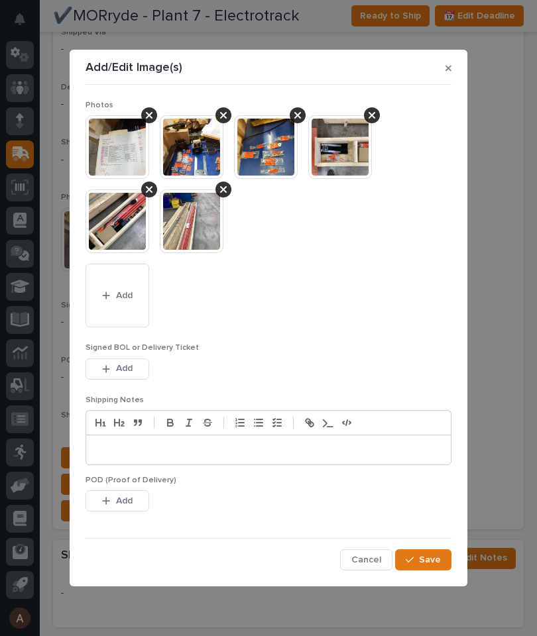
click at [431, 561] on span "Save" at bounding box center [430, 560] width 22 height 12
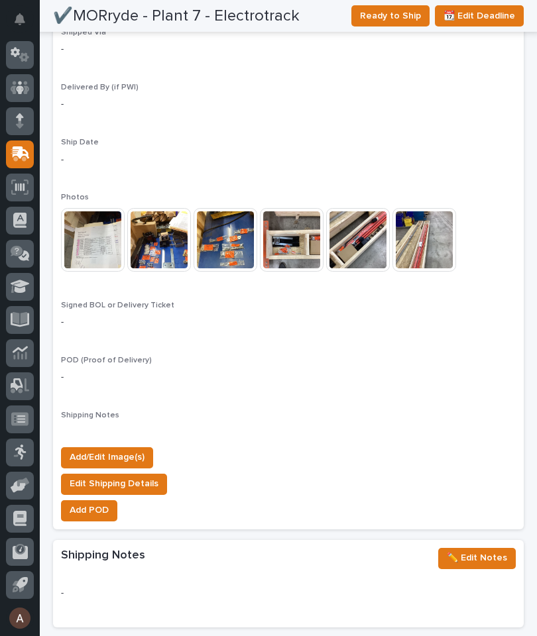
click at [392, 13] on span "Ready to Ship" at bounding box center [390, 16] width 61 height 16
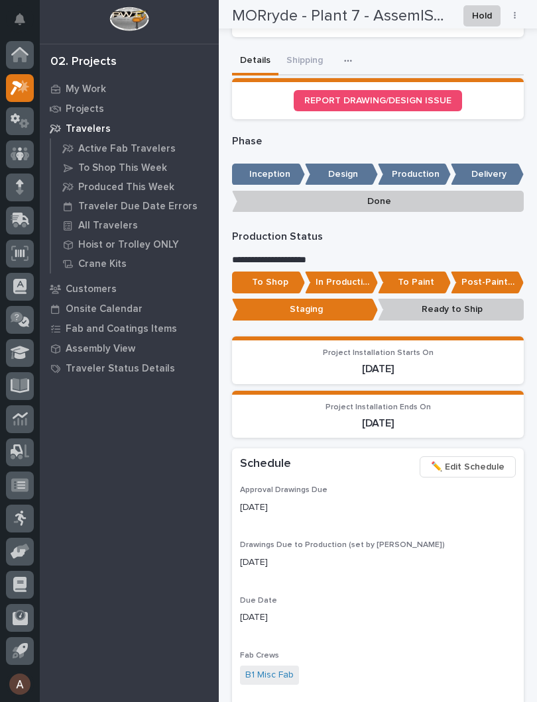
scroll to position [582, 0]
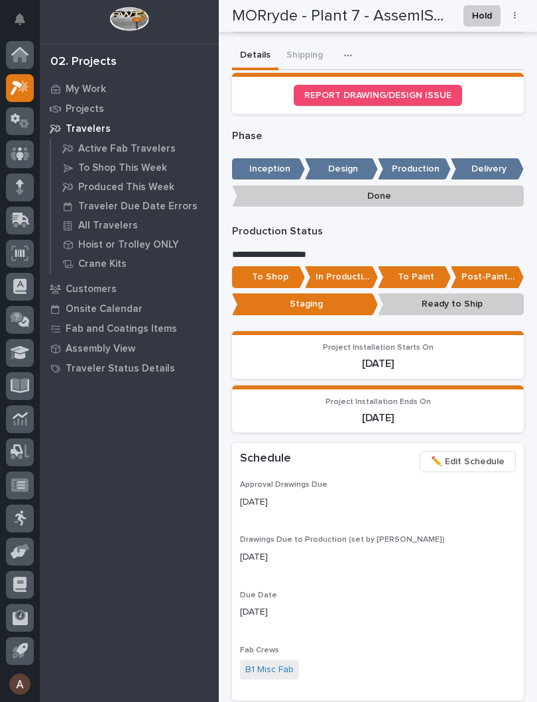
click at [333, 270] on p "In Production" at bounding box center [341, 277] width 73 height 22
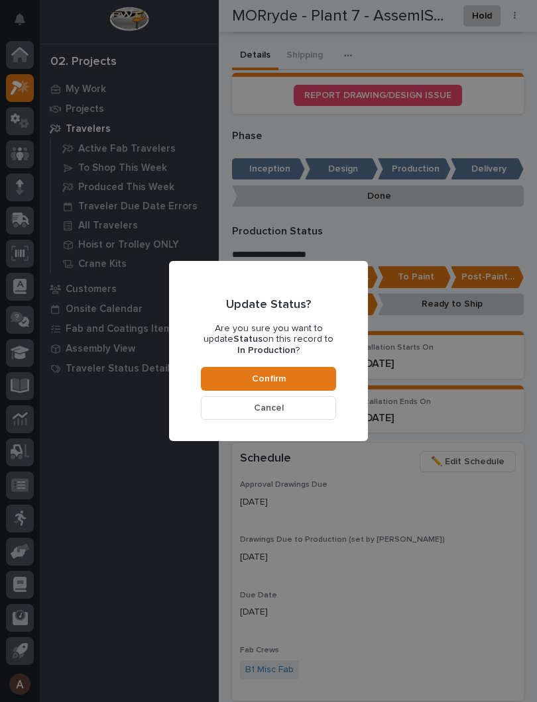
click at [302, 377] on button "Confirm" at bounding box center [268, 379] width 135 height 24
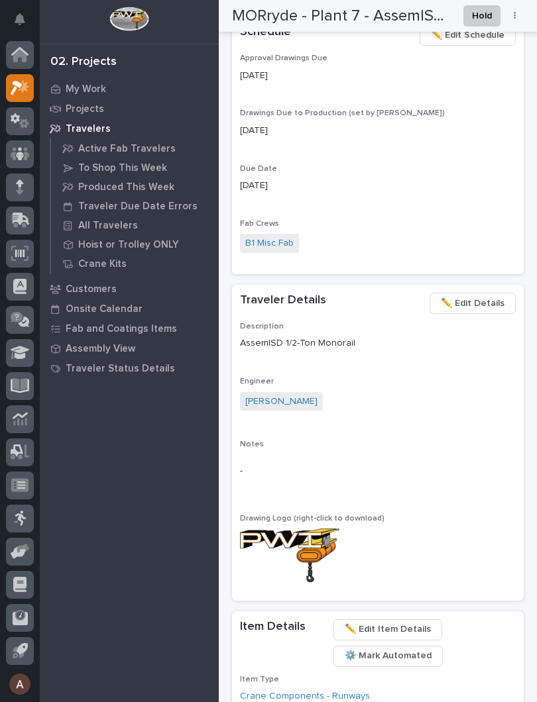
scroll to position [1009, 0]
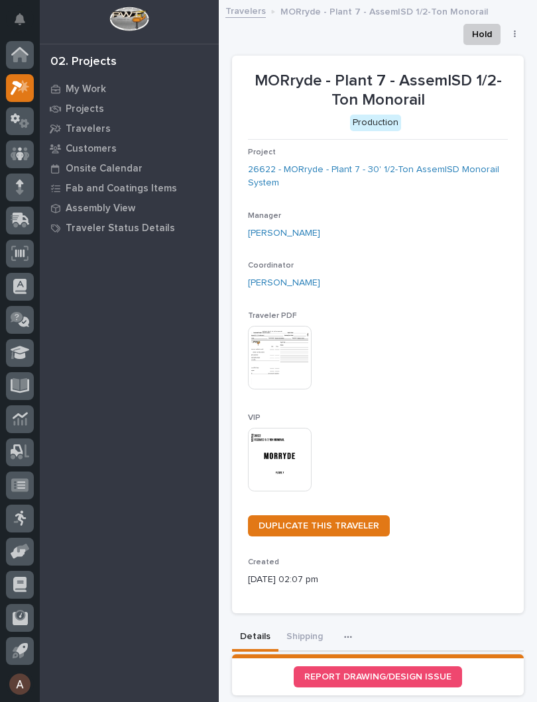
click at [288, 453] on img at bounding box center [280, 460] width 64 height 64
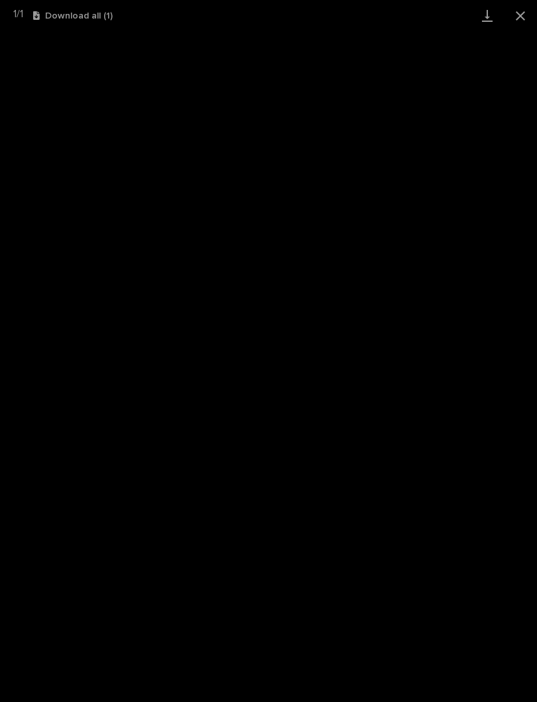
click at [478, 13] on link "Download" at bounding box center [487, 15] width 33 height 31
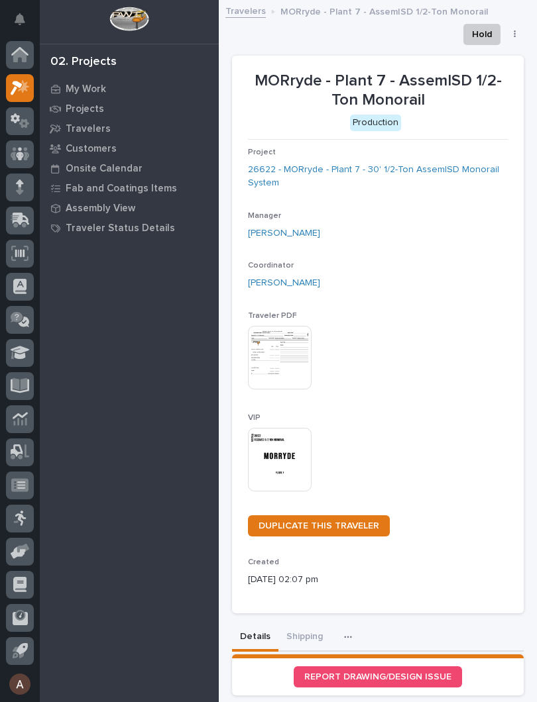
click at [276, 465] on img at bounding box center [280, 460] width 64 height 64
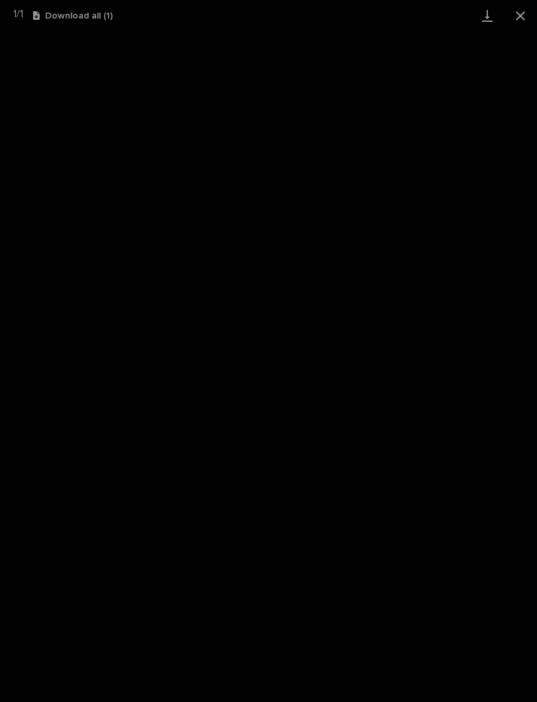
click at [475, 25] on link "Download" at bounding box center [487, 15] width 33 height 31
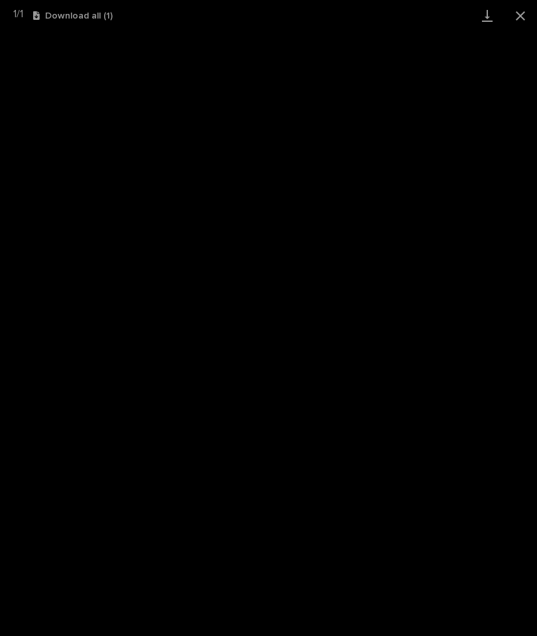
click at [517, 30] on button "Close gallery" at bounding box center [520, 15] width 33 height 31
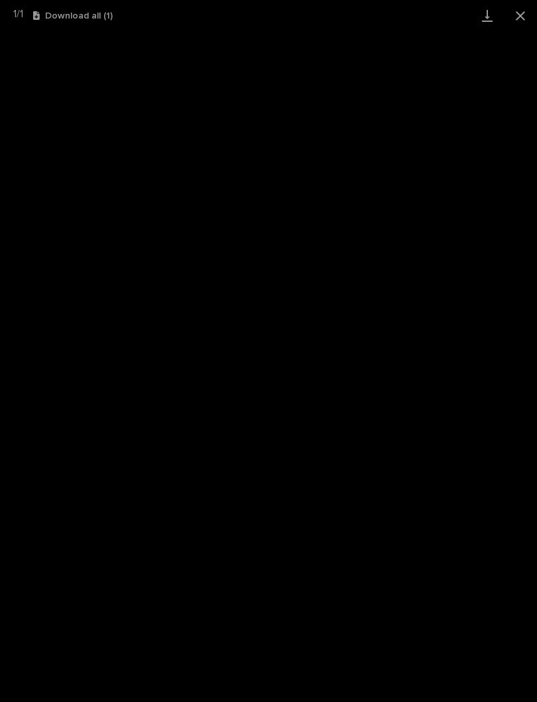
click at [485, 18] on link "Download" at bounding box center [487, 15] width 33 height 31
